Goal: Navigation & Orientation: Find specific page/section

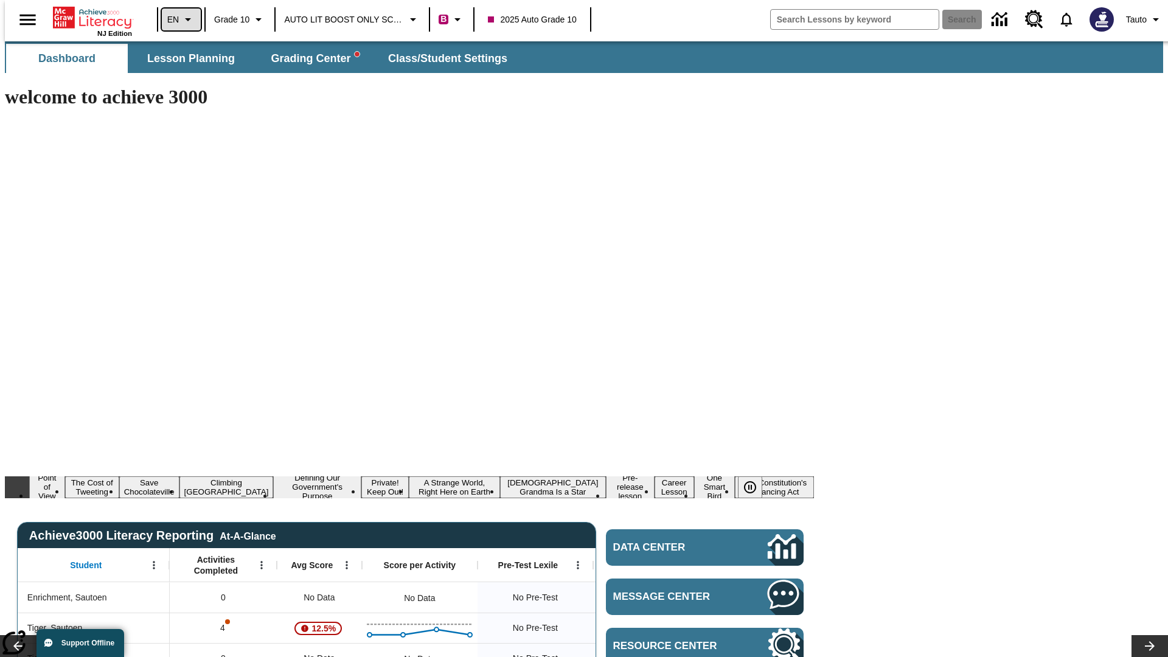
click at [181, 19] on icon "Language: EN, Select a language" at bounding box center [188, 19] width 15 height 15
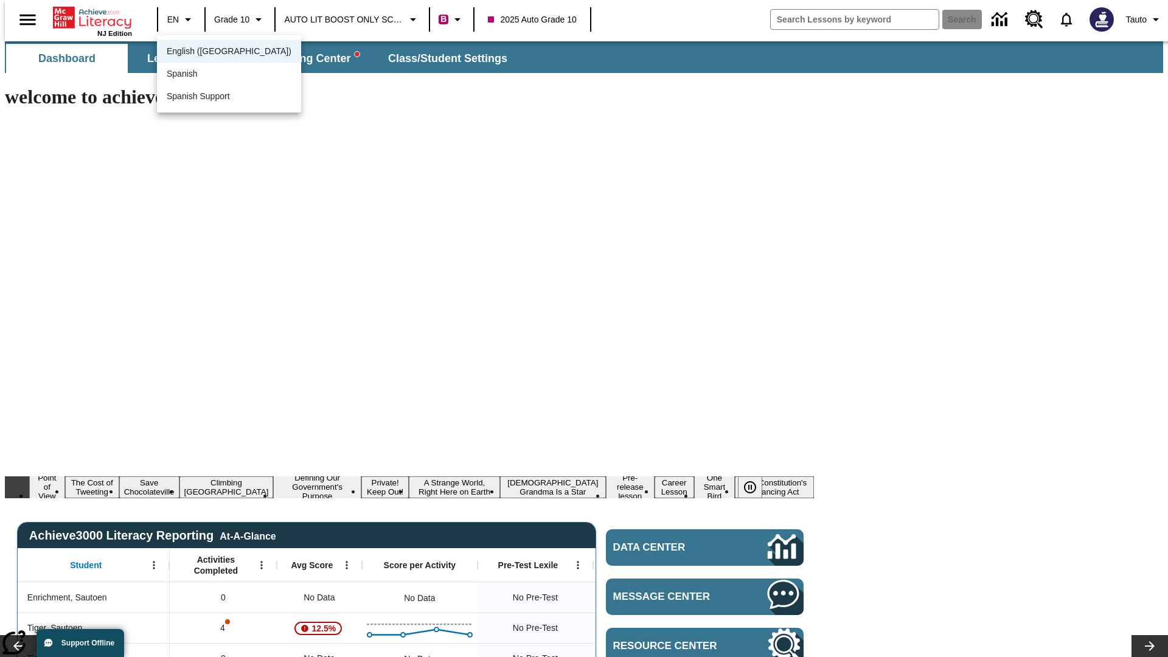
click at [203, 52] on span "English ([GEOGRAPHIC_DATA])" at bounding box center [229, 51] width 125 height 13
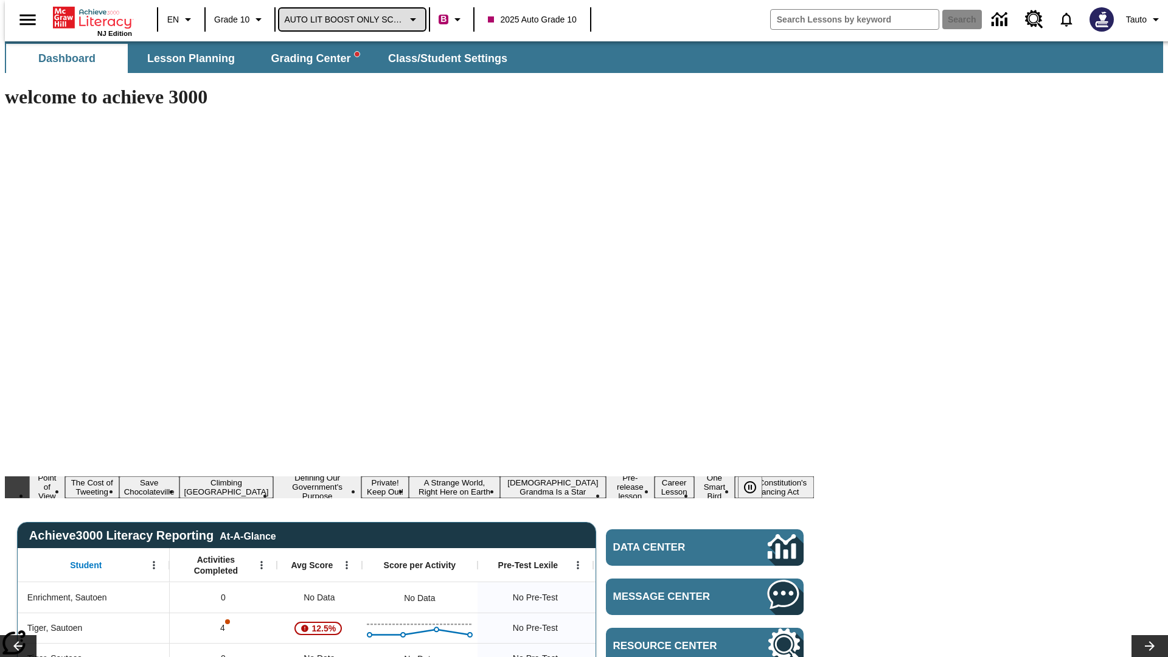
click at [349, 19] on span "AUTO LIT BOOST ONLY SCHOOL" at bounding box center [344, 19] width 120 height 13
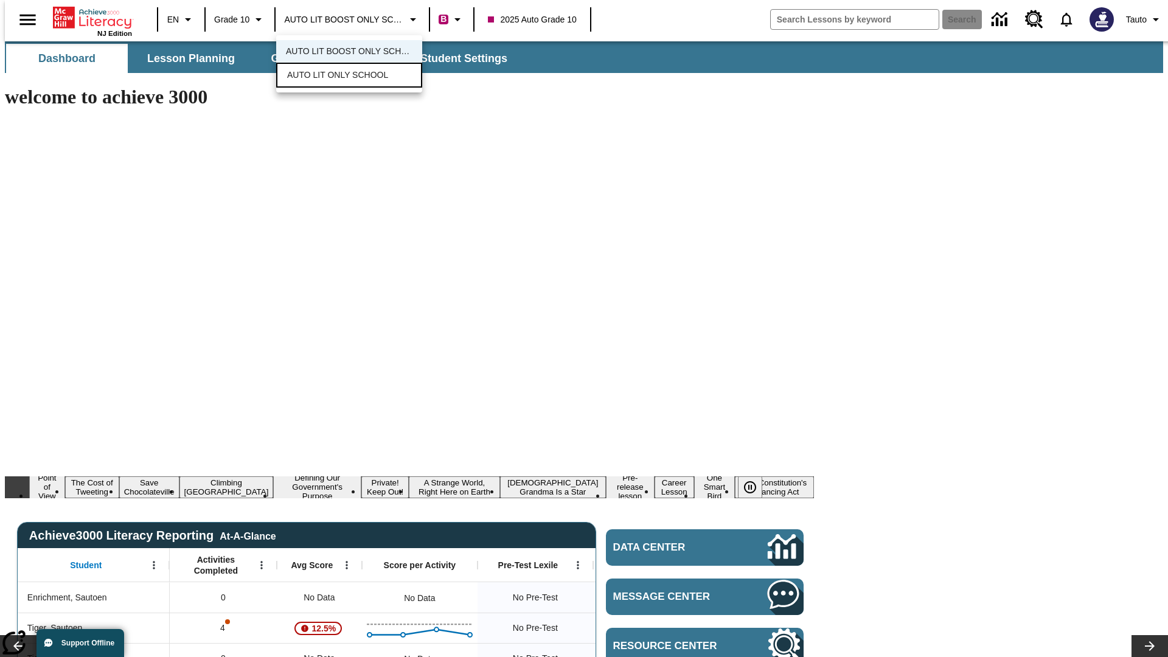
click at [335, 76] on span "AUTO LIT ONLY SCHOOL" at bounding box center [337, 75] width 101 height 13
